Goal: Task Accomplishment & Management: Manage account settings

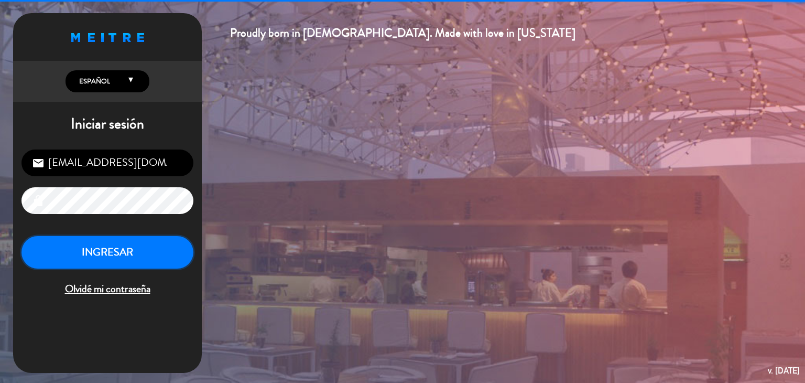
click at [85, 248] on button "INGRESAR" at bounding box center [107, 252] width 172 height 33
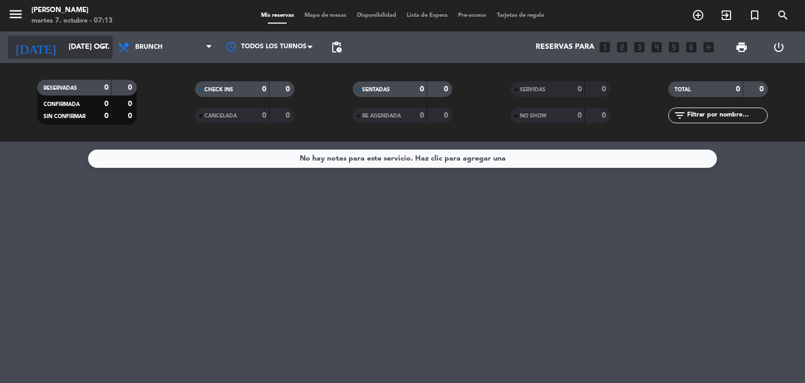
click at [78, 43] on input "[DATE] oct." at bounding box center [113, 47] width 100 height 19
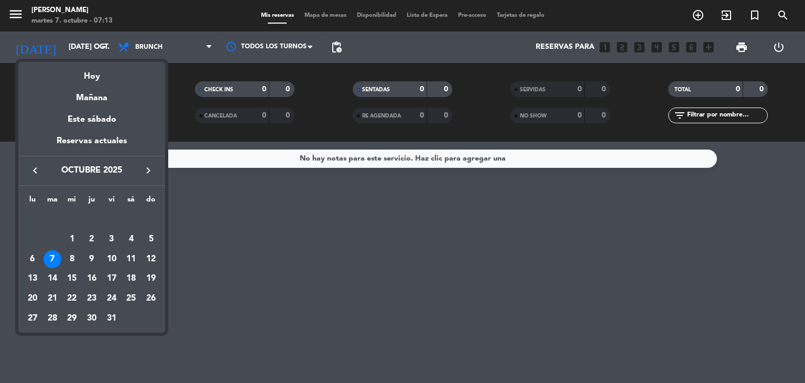
click at [158, 49] on div at bounding box center [402, 191] width 805 height 383
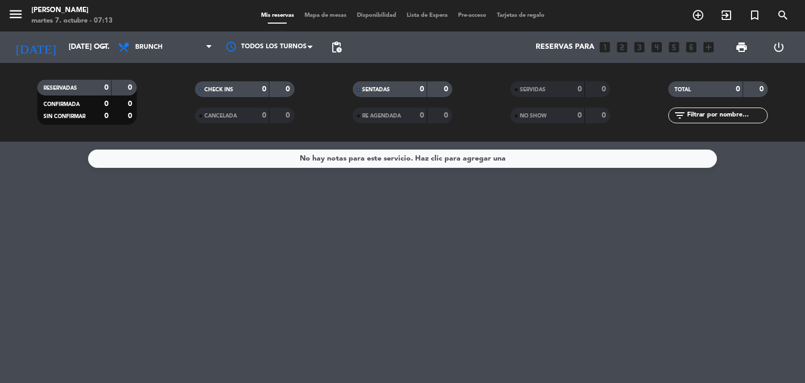
click at [158, 49] on span "Brunch" at bounding box center [148, 47] width 27 height 7
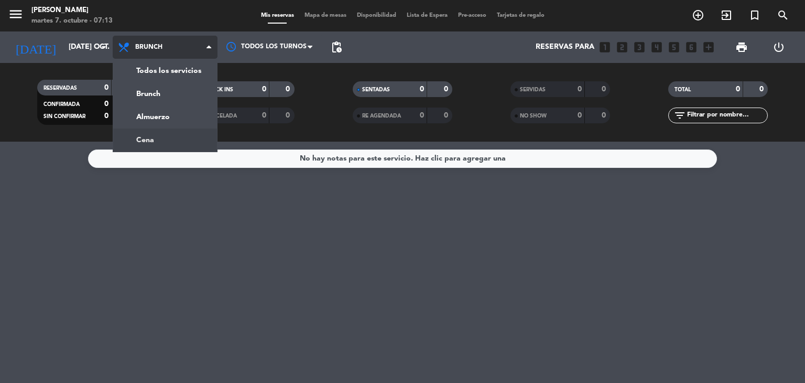
click at [163, 135] on div "menu [PERSON_NAME] 7. octubre - 07:13 Mis reservas Mapa de mesas Disponibilidad…" at bounding box center [402, 71] width 805 height 142
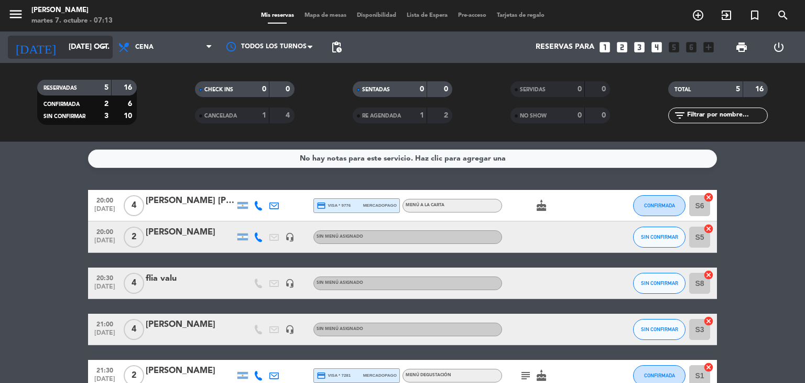
click at [92, 48] on input "[DATE] oct." at bounding box center [113, 47] width 100 height 19
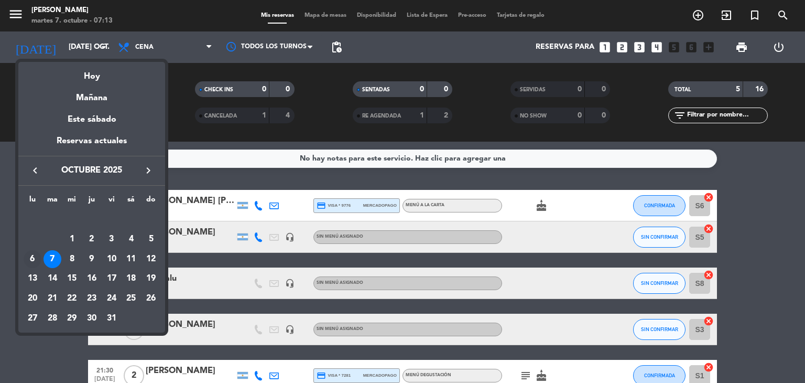
click at [35, 263] on div "6" at bounding box center [33, 259] width 18 height 18
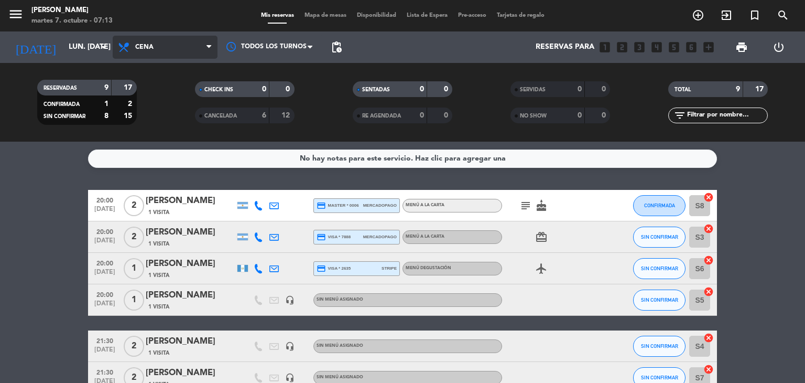
click at [203, 50] on span "Cena" at bounding box center [165, 47] width 105 height 23
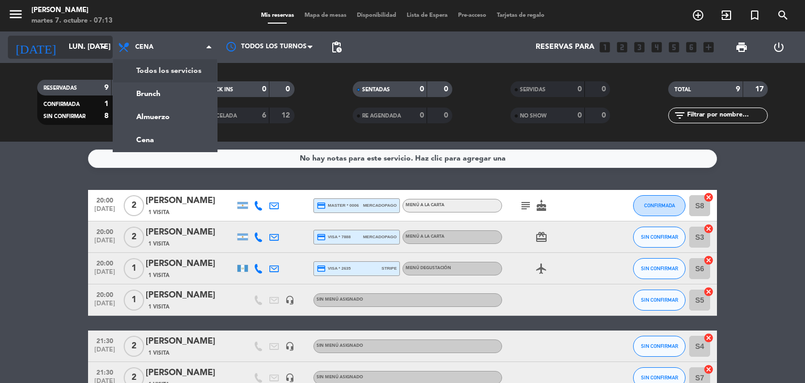
click at [82, 45] on input "lun. [DATE]" at bounding box center [113, 47] width 100 height 19
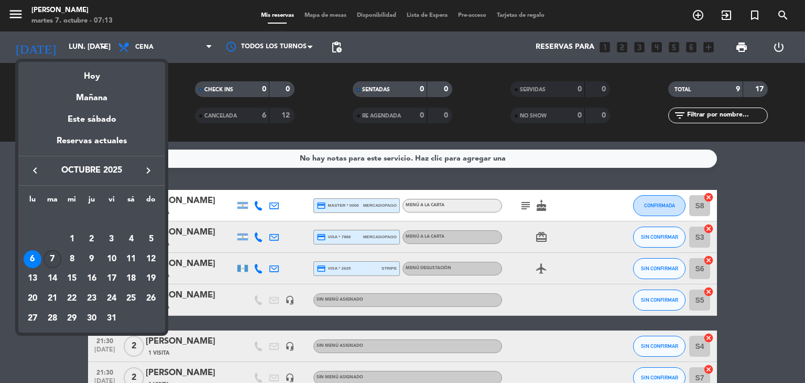
click at [47, 261] on div "7" at bounding box center [53, 259] width 18 height 18
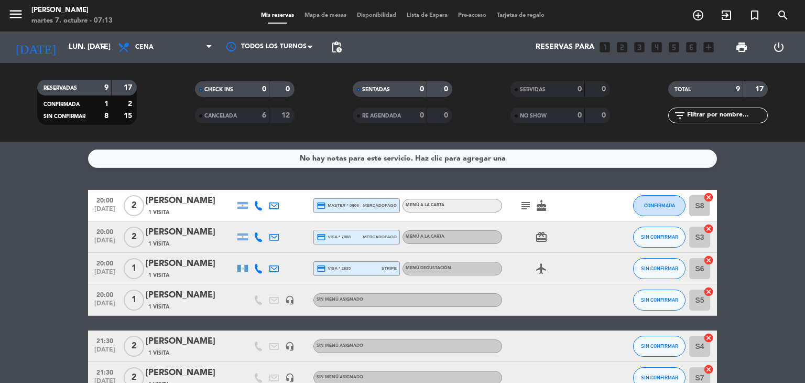
type input "[DATE] oct."
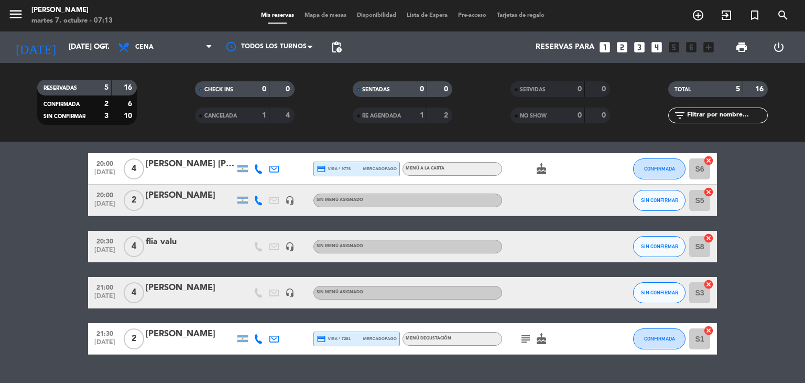
scroll to position [61, 0]
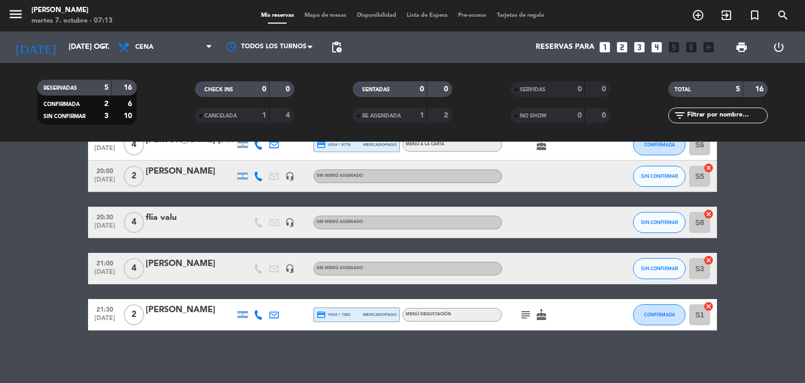
click at [541, 312] on icon "cake" at bounding box center [541, 314] width 13 height 13
click at [539, 143] on icon "cake" at bounding box center [541, 144] width 13 height 13
click at [539, 150] on icon "cake" at bounding box center [541, 144] width 13 height 13
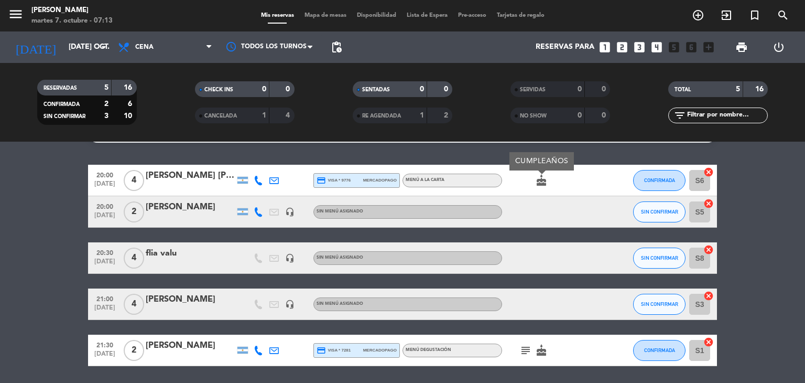
scroll to position [0, 0]
